Goal: Transaction & Acquisition: Purchase product/service

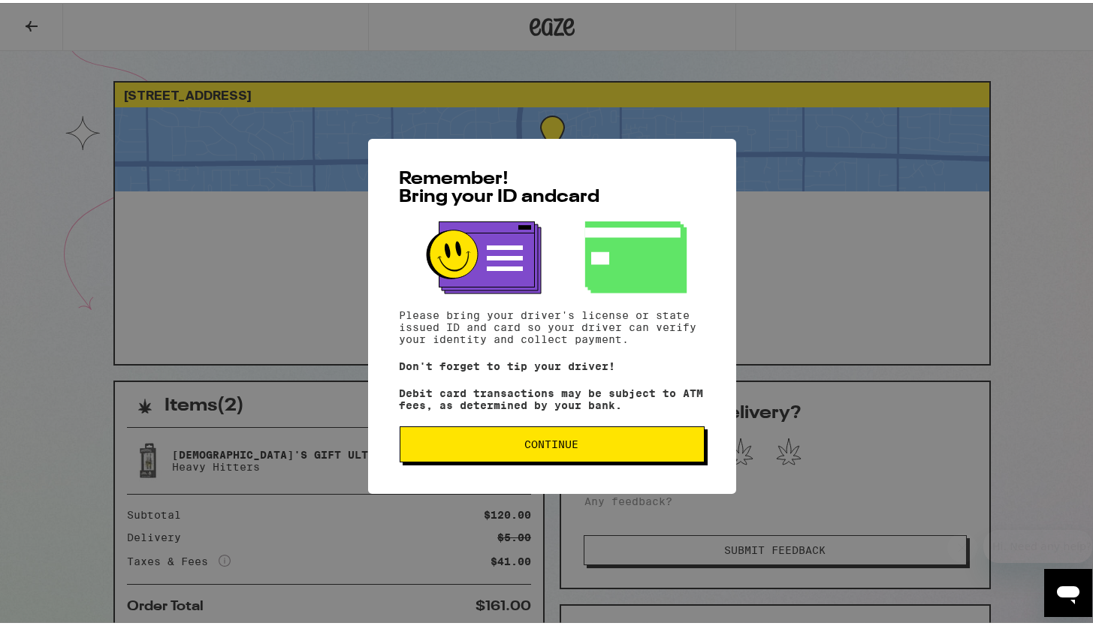
click at [543, 442] on span "Continue" at bounding box center [552, 441] width 54 height 11
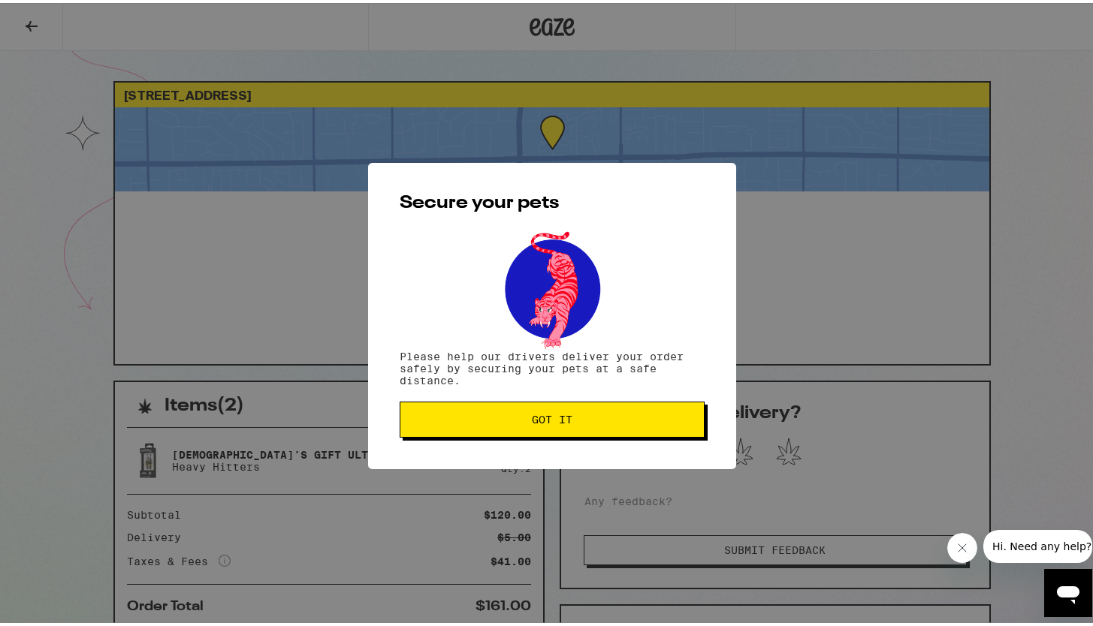
click at [548, 418] on span "Got it" at bounding box center [552, 417] width 41 height 11
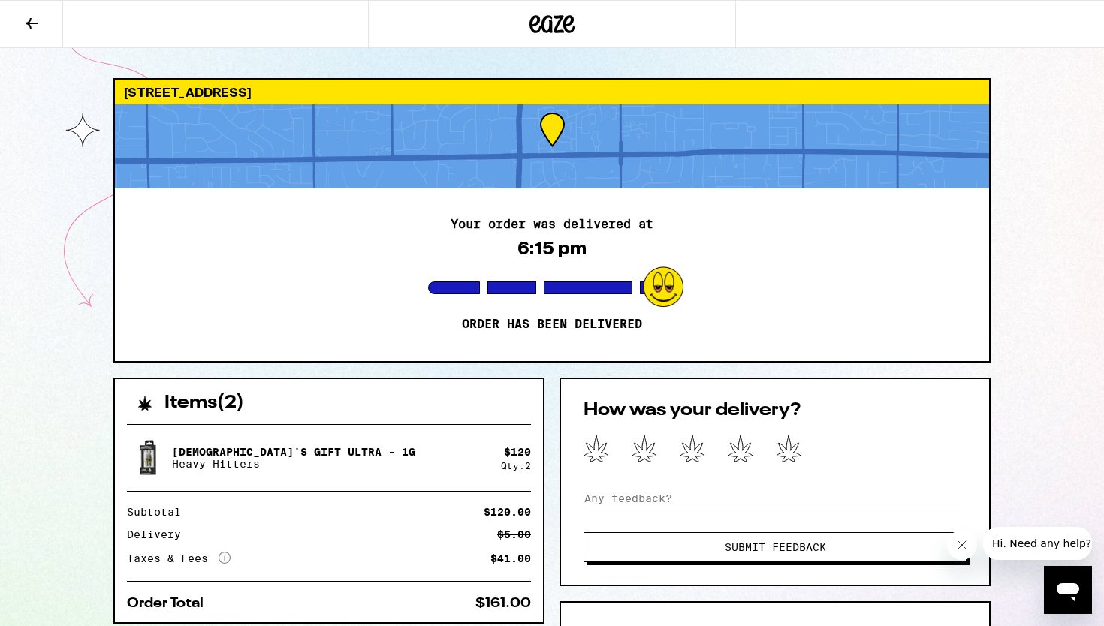
click at [29, 17] on icon at bounding box center [32, 23] width 18 height 18
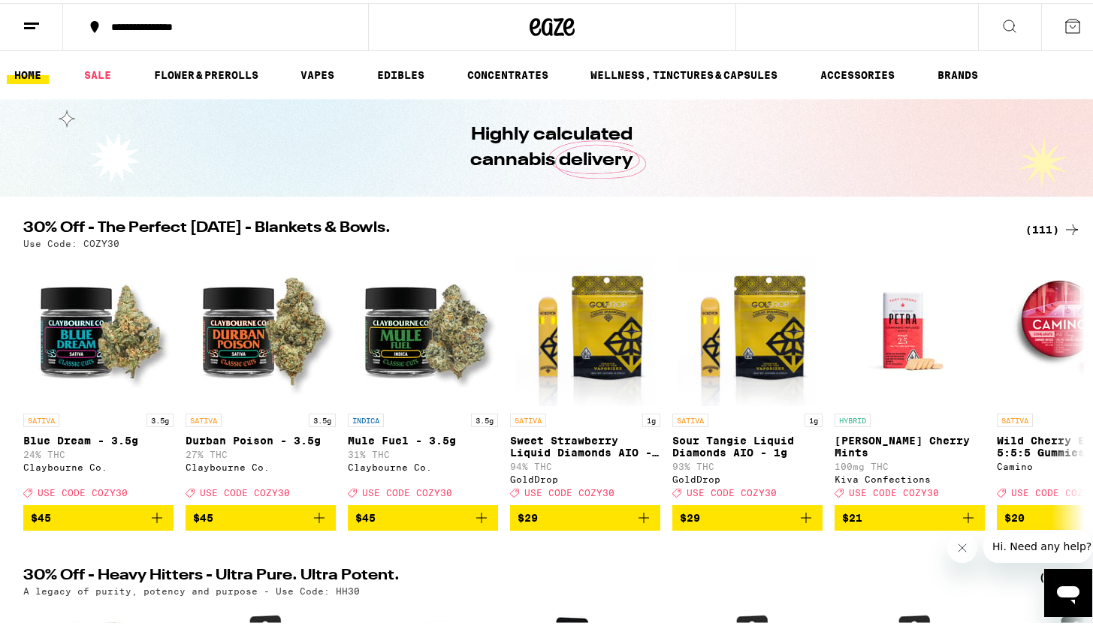
click at [1042, 228] on div "(111)" at bounding box center [1053, 227] width 56 height 18
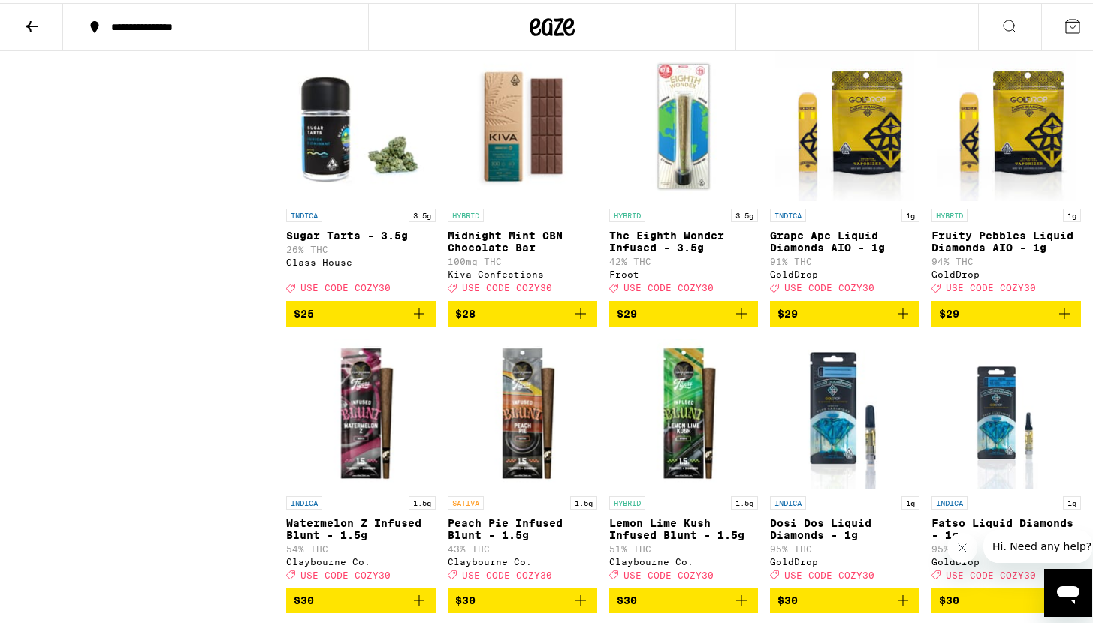
scroll to position [3535, 0]
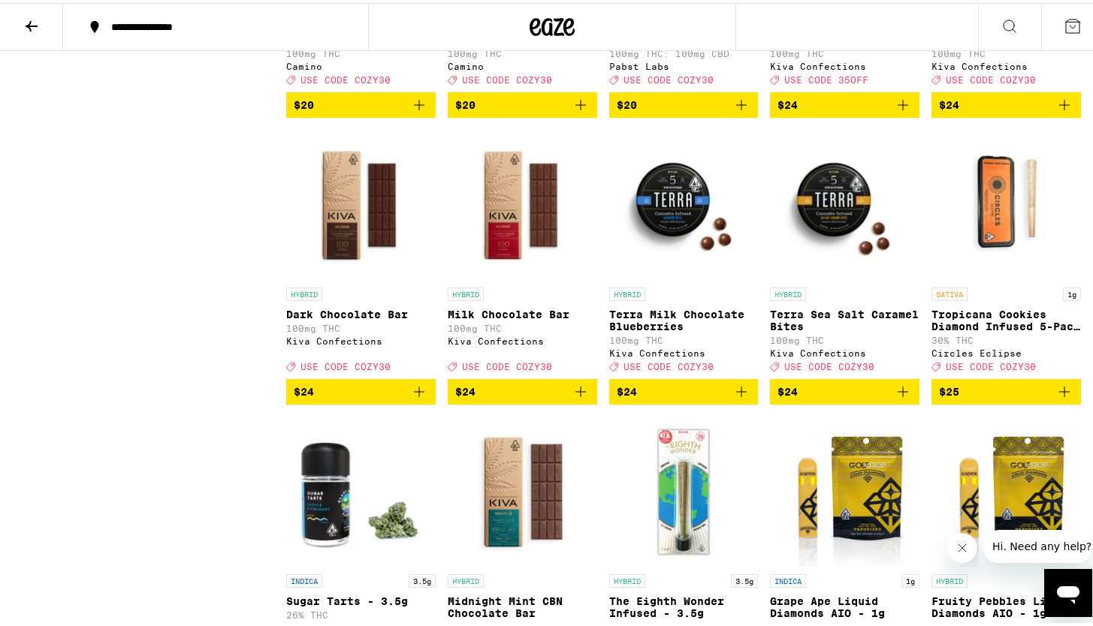
click at [29, 21] on icon at bounding box center [32, 23] width 12 height 11
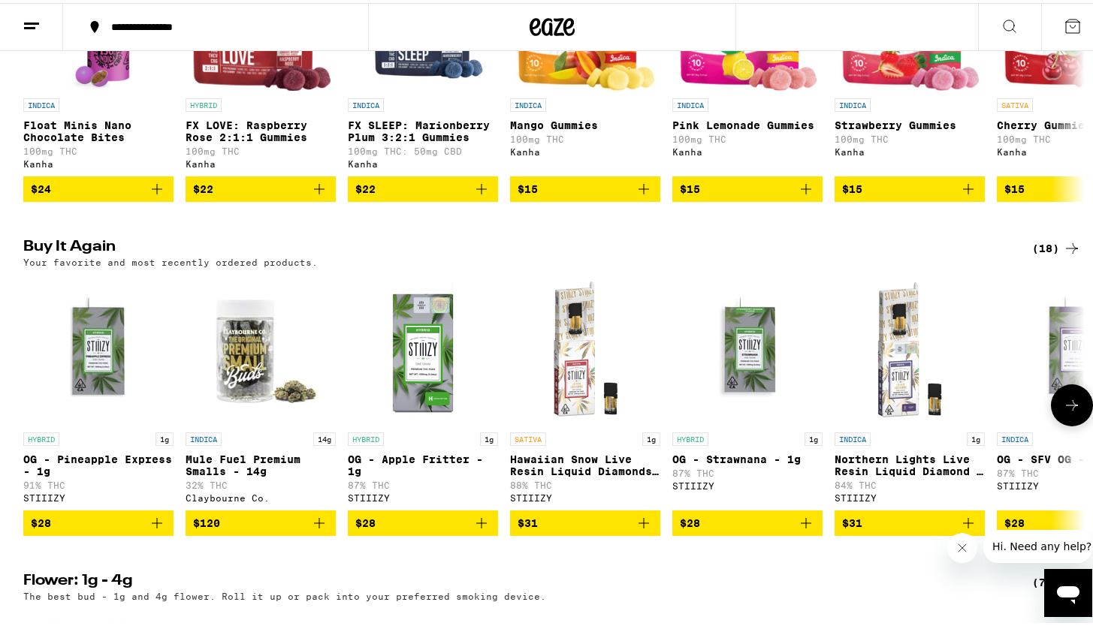
scroll to position [1022, 0]
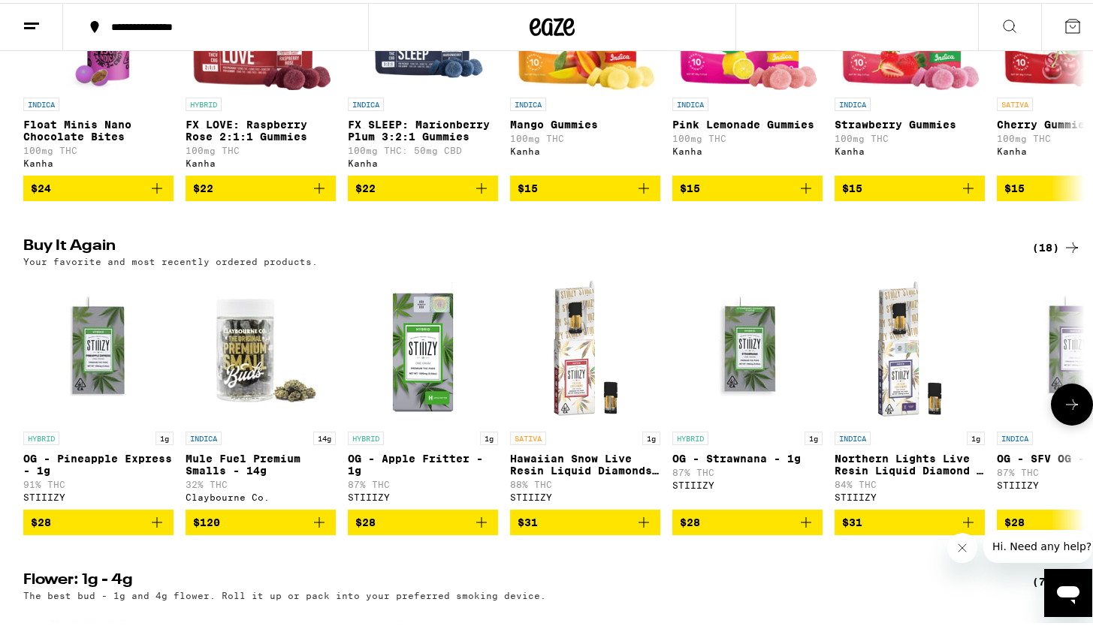
click at [1078, 423] on button at bounding box center [1072, 402] width 42 height 42
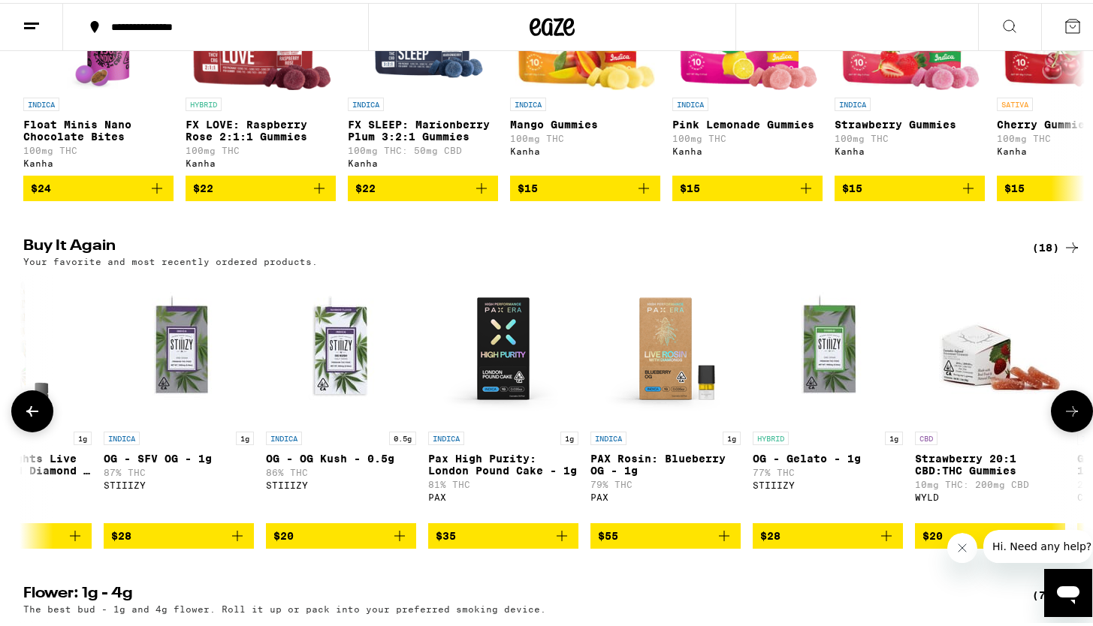
scroll to position [0, 894]
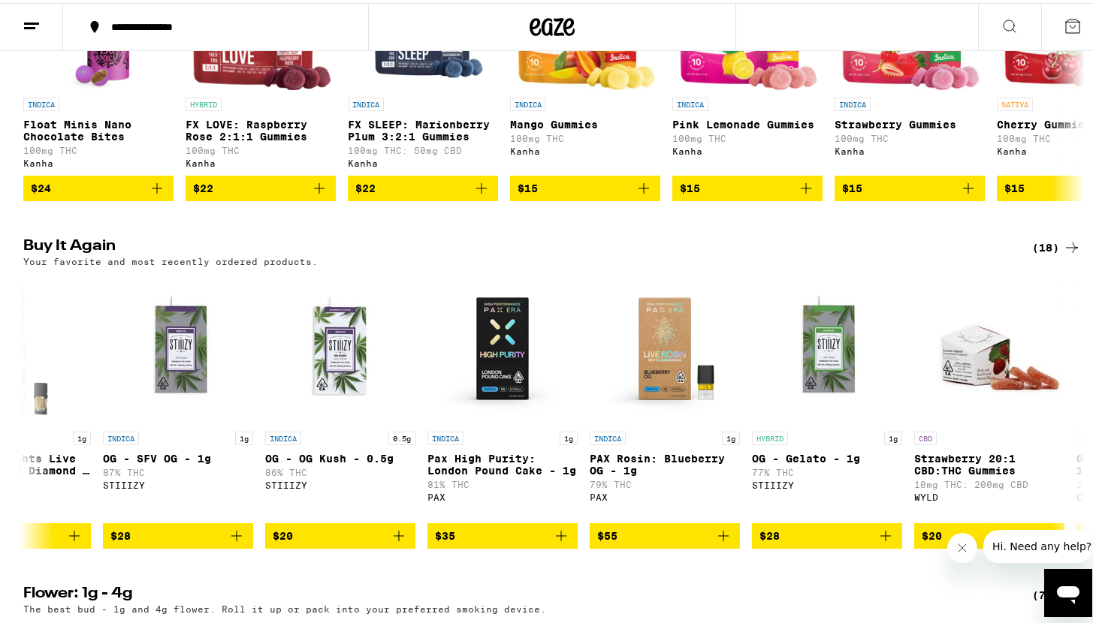
click at [1054, 254] on div "(18)" at bounding box center [1056, 245] width 49 height 18
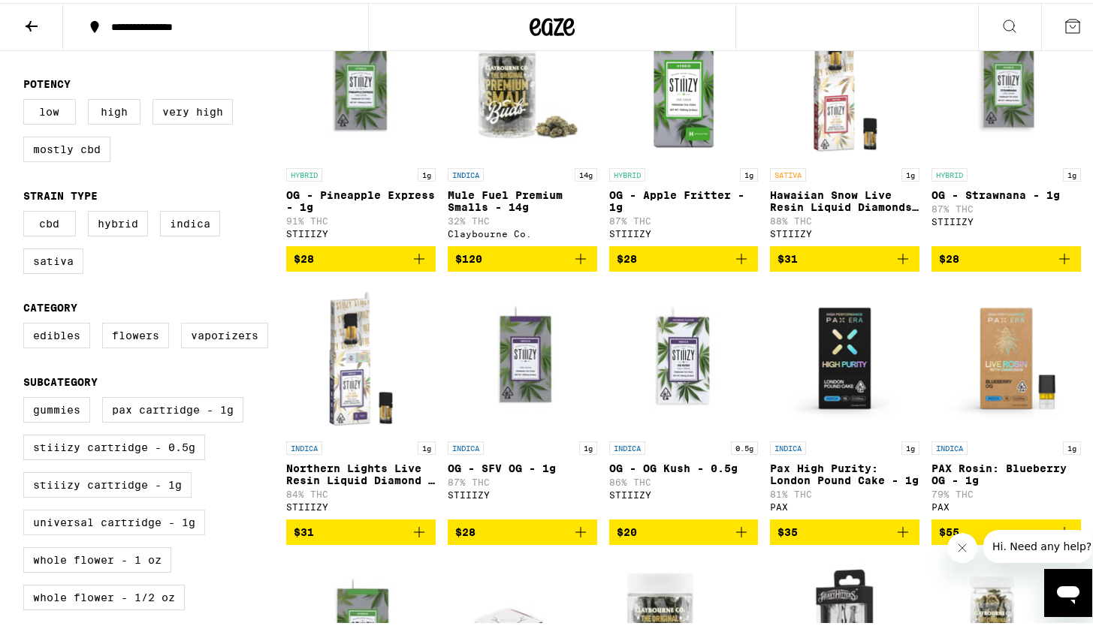
scroll to position [189, 0]
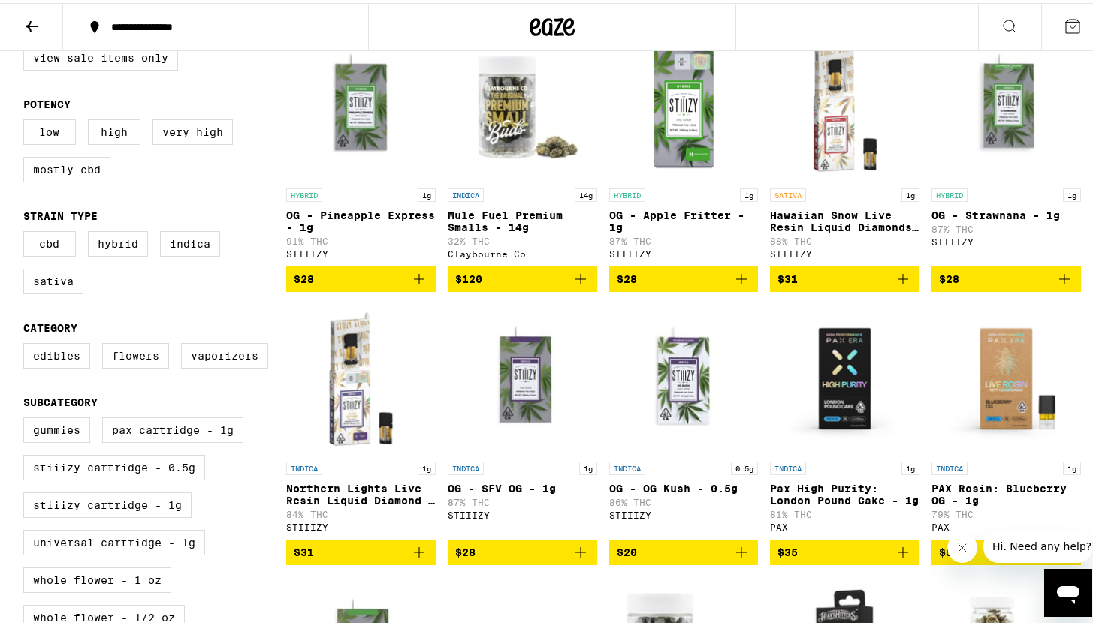
click at [501, 559] on span "$28" at bounding box center [522, 550] width 134 height 18
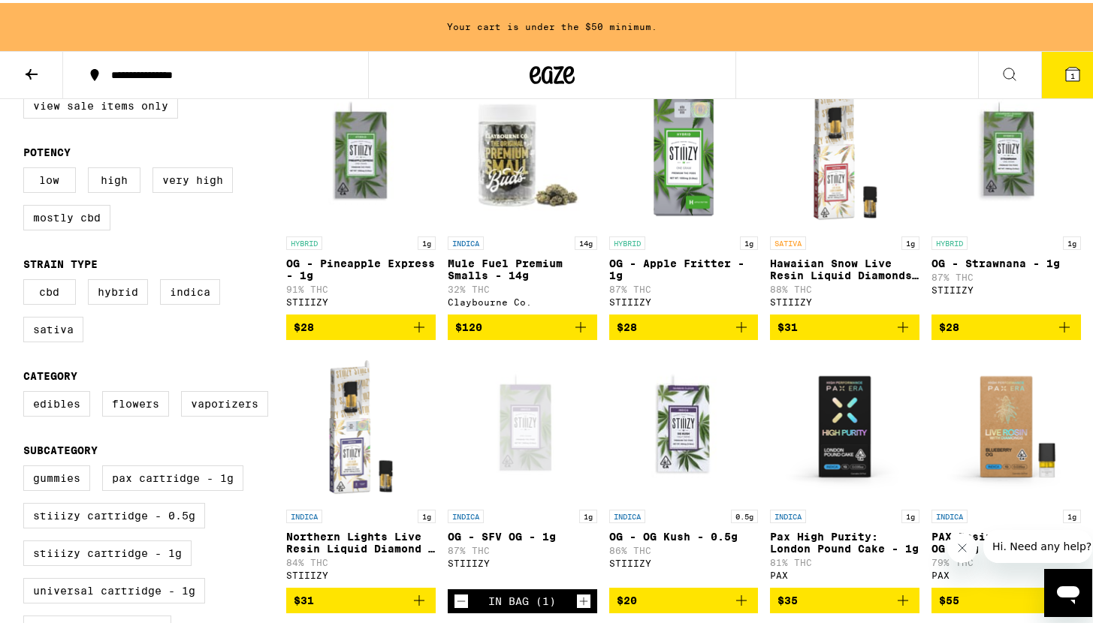
scroll to position [237, 0]
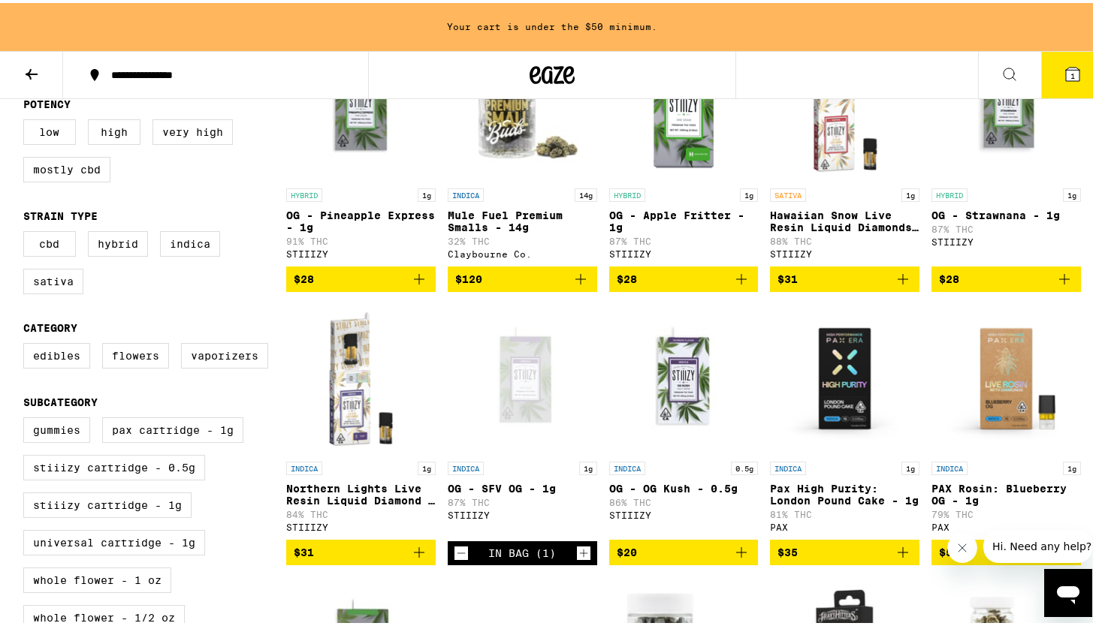
click at [577, 559] on icon "Increment" at bounding box center [584, 550] width 14 height 18
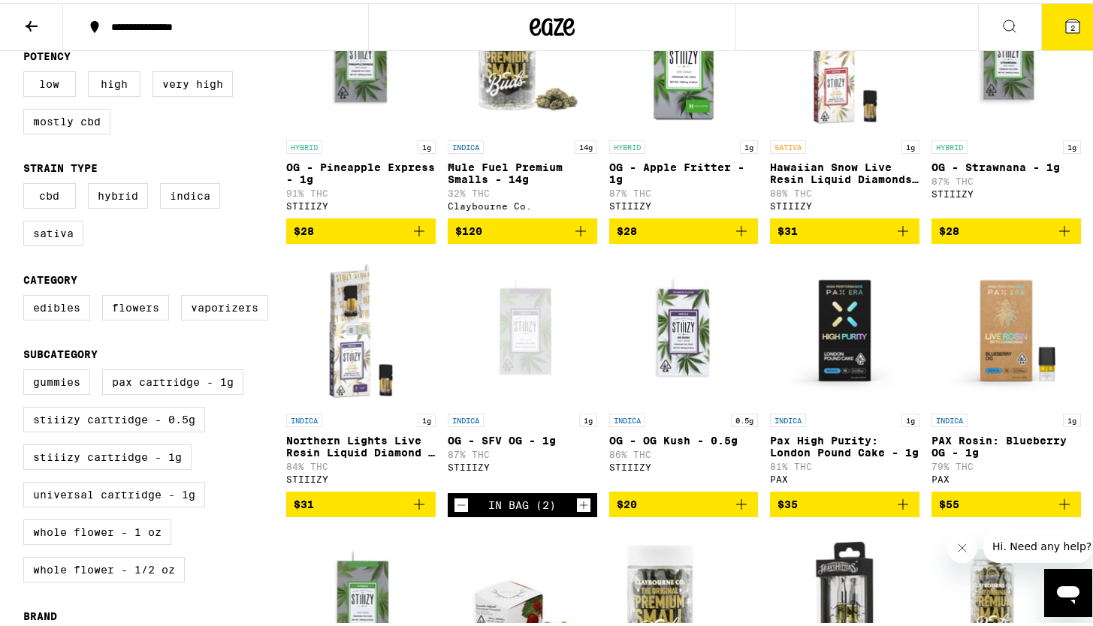
scroll to position [189, 0]
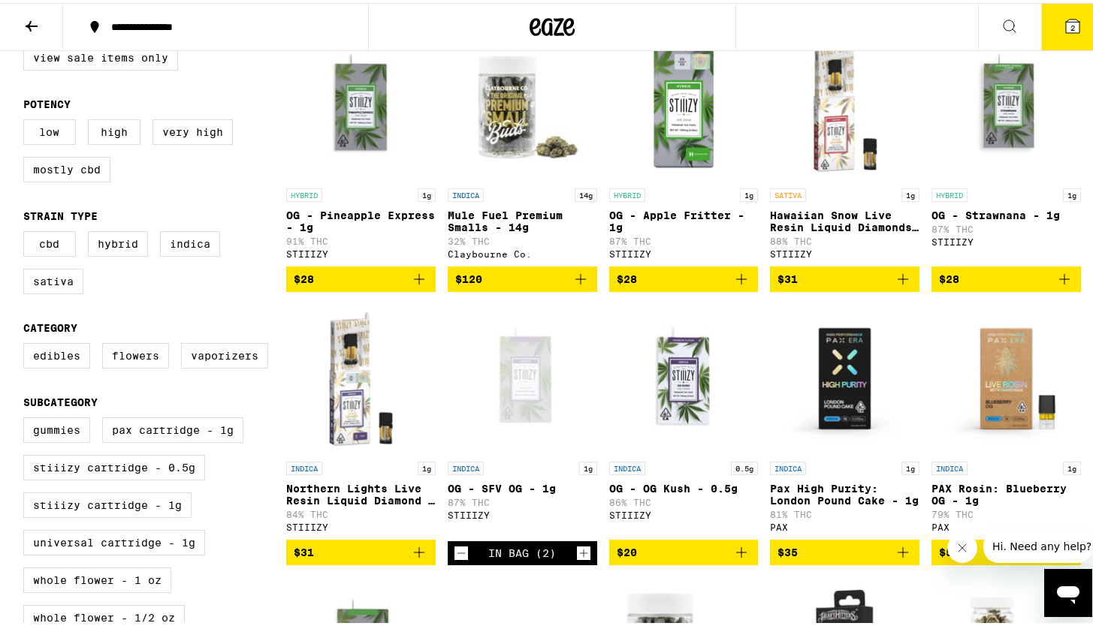
click at [577, 559] on icon "Increment" at bounding box center [584, 550] width 14 height 18
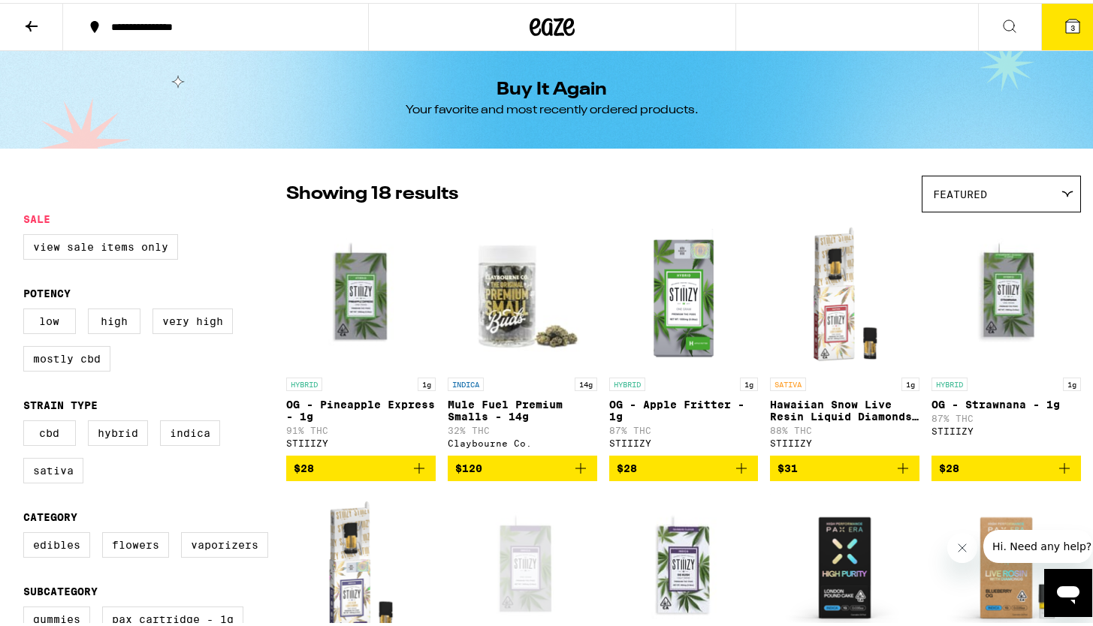
click at [1070, 24] on span "3" at bounding box center [1072, 24] width 5 height 9
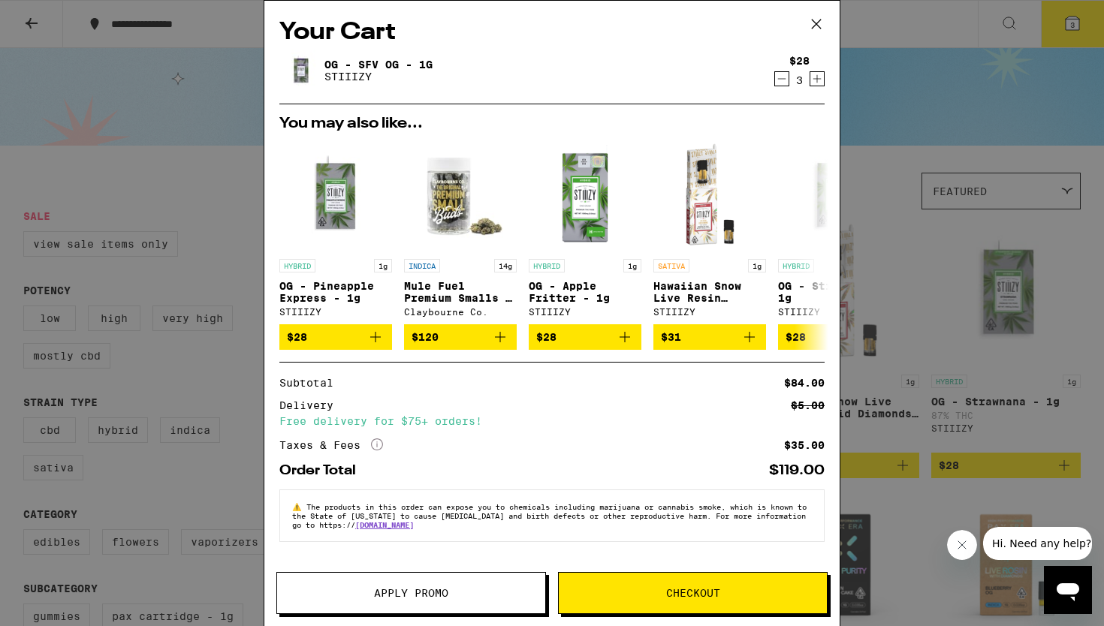
click at [623, 594] on span "Checkout" at bounding box center [693, 593] width 268 height 11
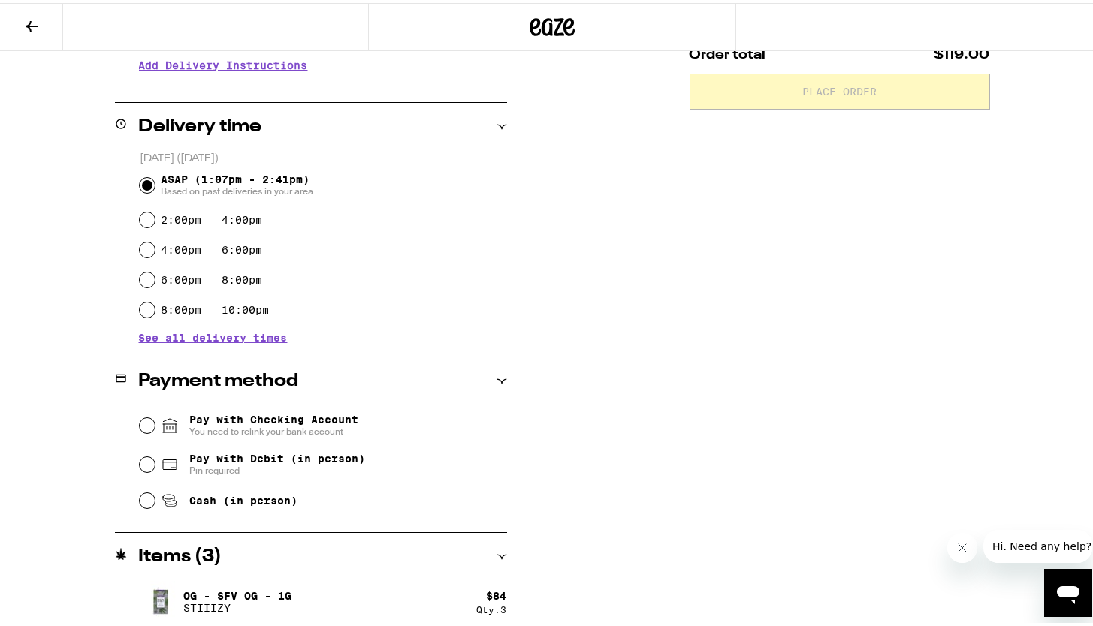
scroll to position [327, 0]
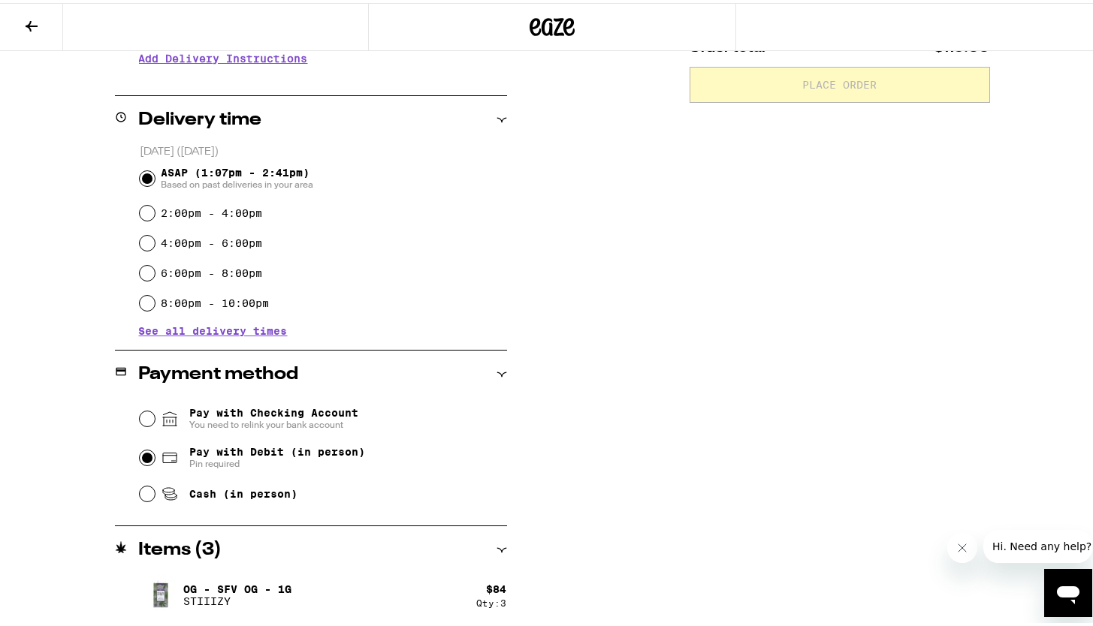
click at [140, 460] on input "Pay with Debit (in person) Pin required" at bounding box center [147, 455] width 15 height 15
radio input "true"
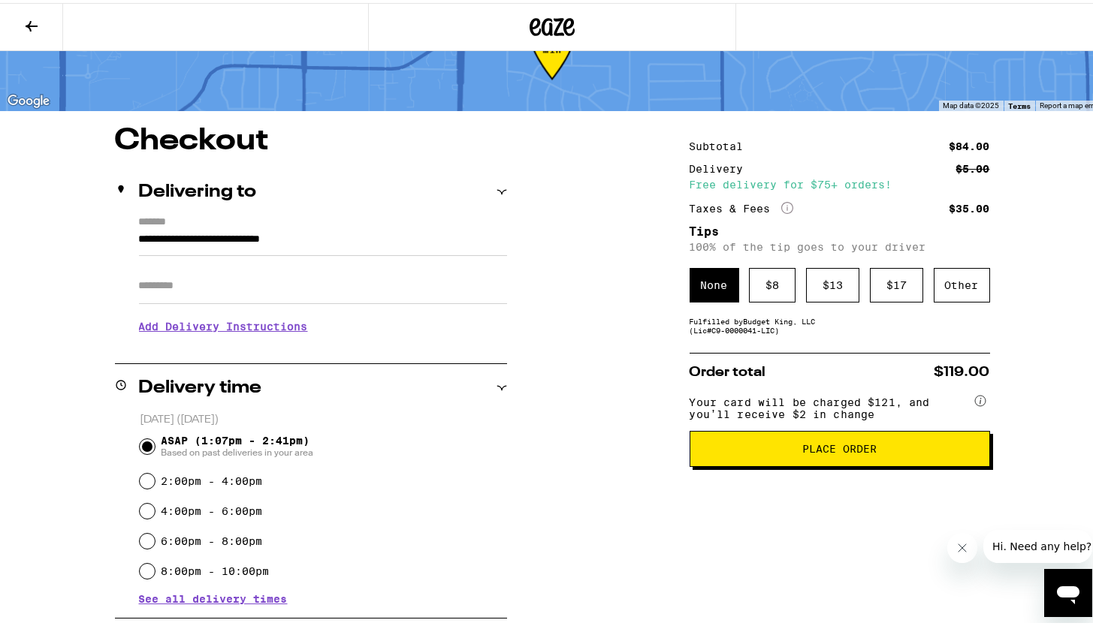
scroll to position [56, 0]
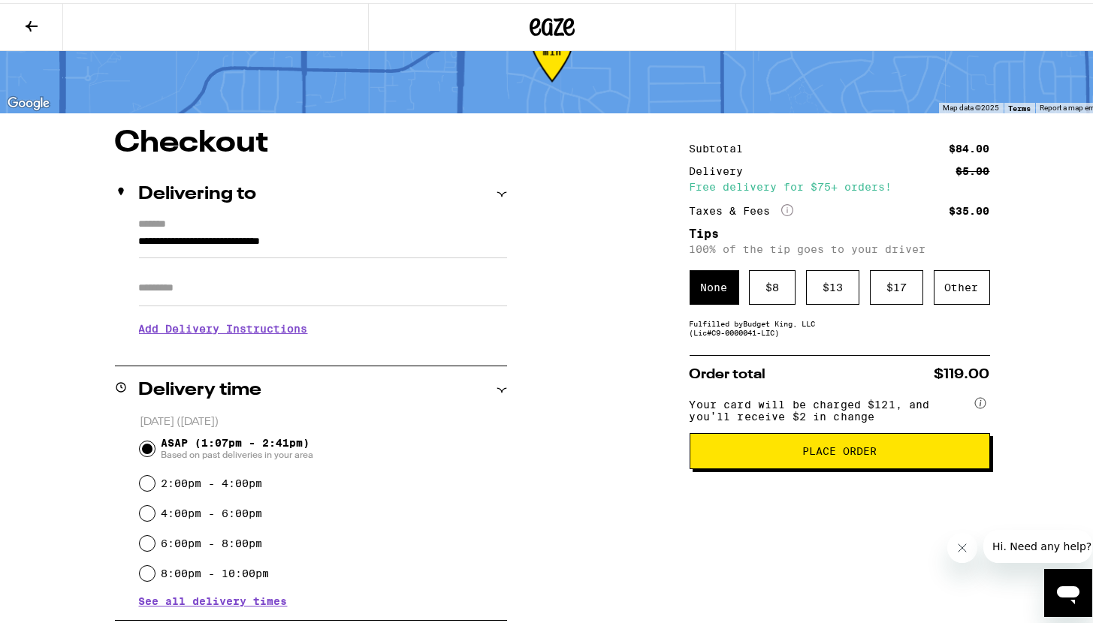
click at [811, 454] on span "Place Order" at bounding box center [839, 448] width 74 height 11
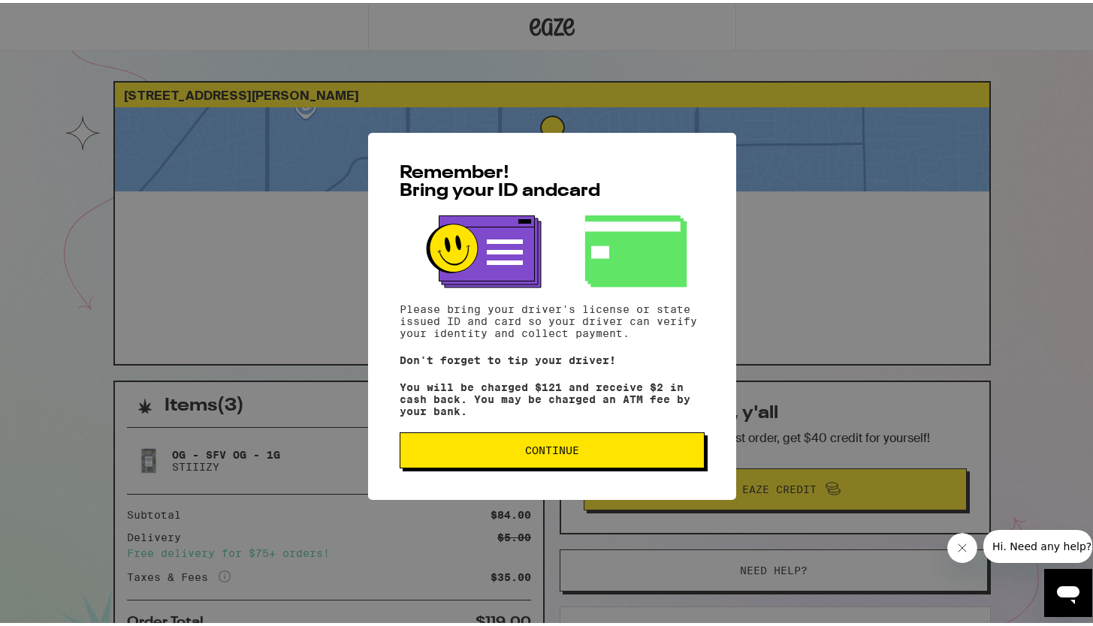
click at [514, 453] on span "Continue" at bounding box center [551, 447] width 279 height 11
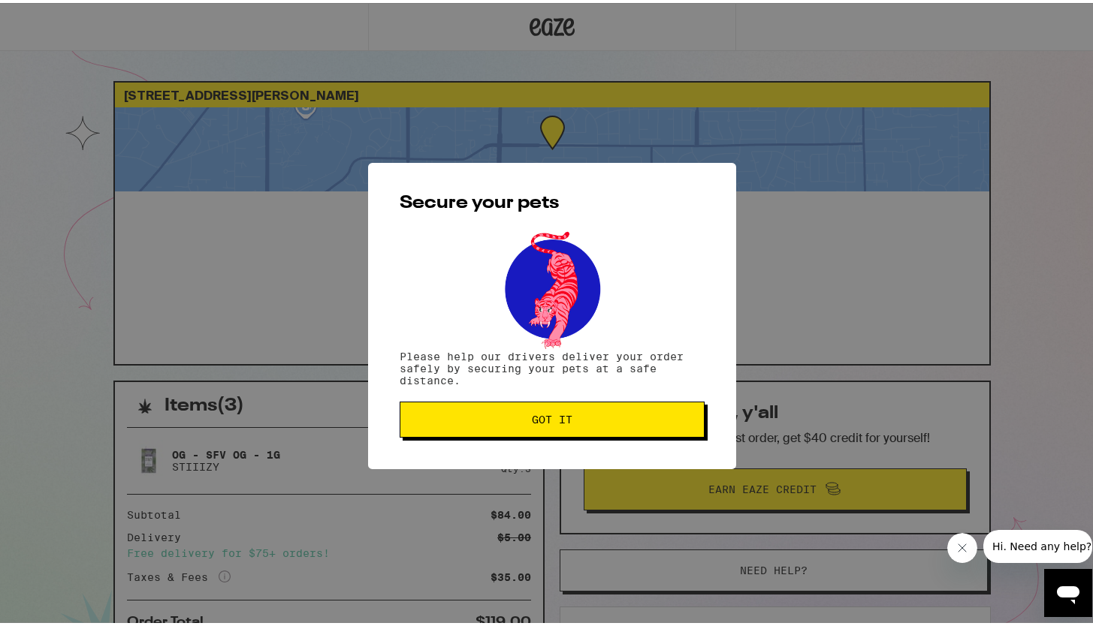
click at [532, 414] on span "Got it" at bounding box center [552, 417] width 41 height 11
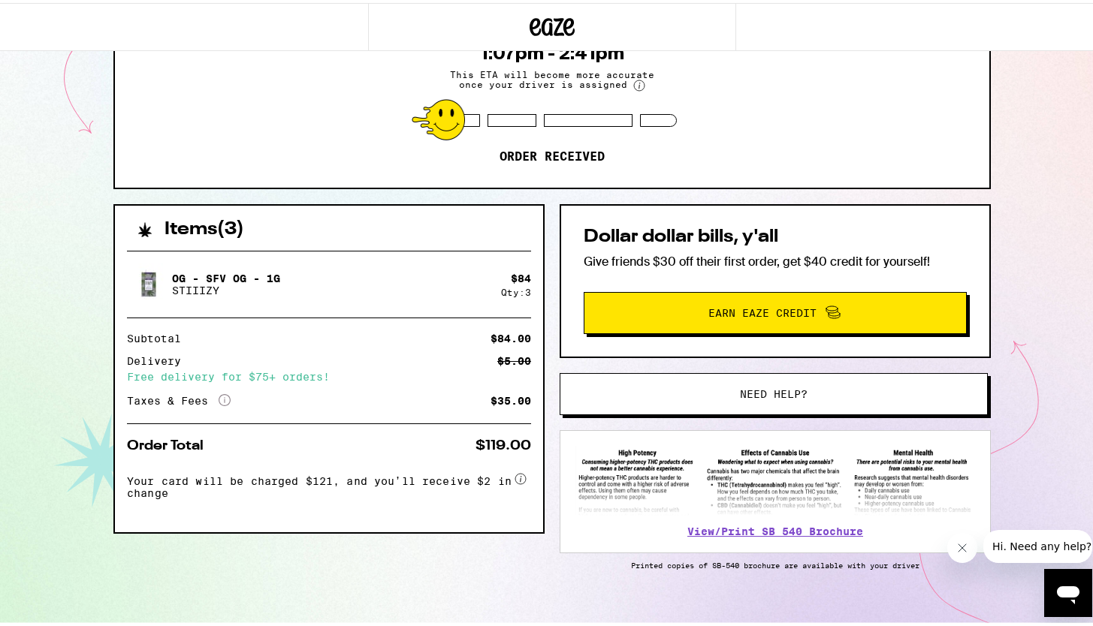
scroll to position [196, 0]
